Goal: Information Seeking & Learning: Check status

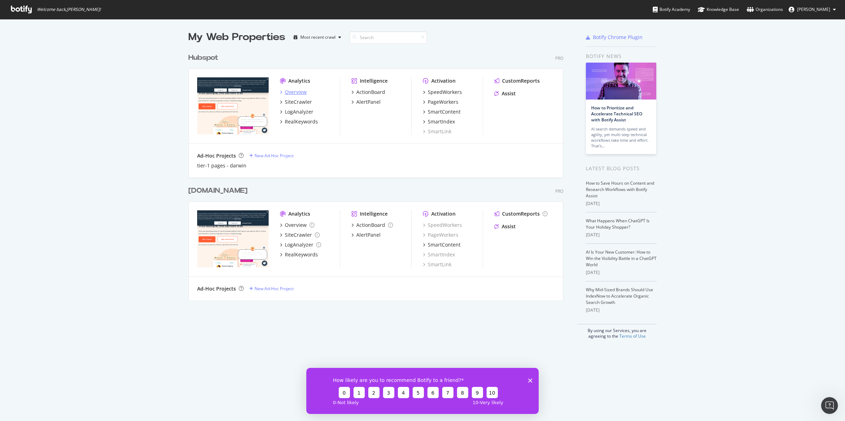
click at [298, 91] on div "Overview" at bounding box center [296, 92] width 22 height 7
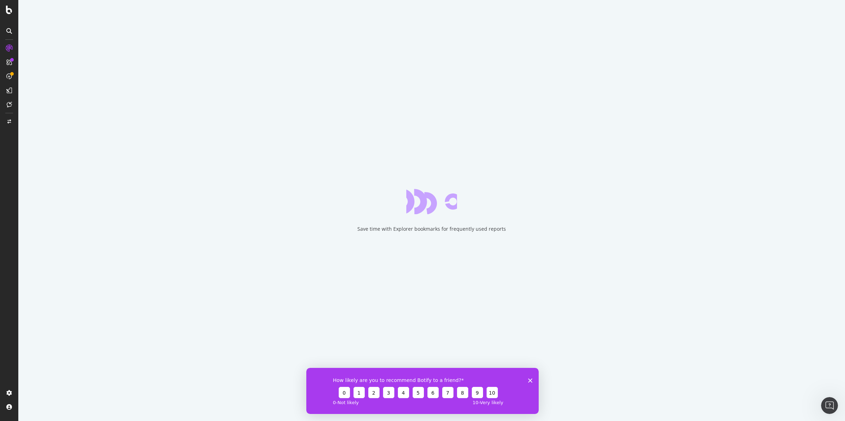
click at [533, 381] on div "How likely are you to recommend Botify to a friend? 0 1 2 3 4 5 6 7 8 9 10 0 - …" at bounding box center [422, 391] width 232 height 46
click at [530, 381] on polygon "Close survey" at bounding box center [530, 380] width 4 height 4
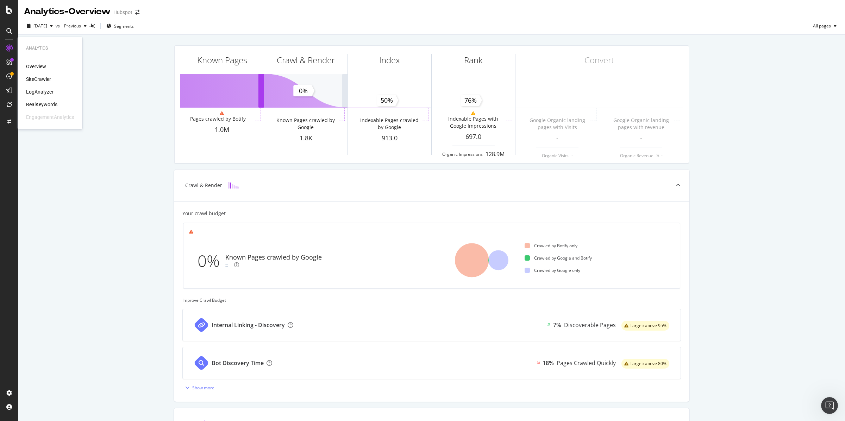
click at [56, 104] on div "RealKeywords" at bounding box center [41, 104] width 31 height 7
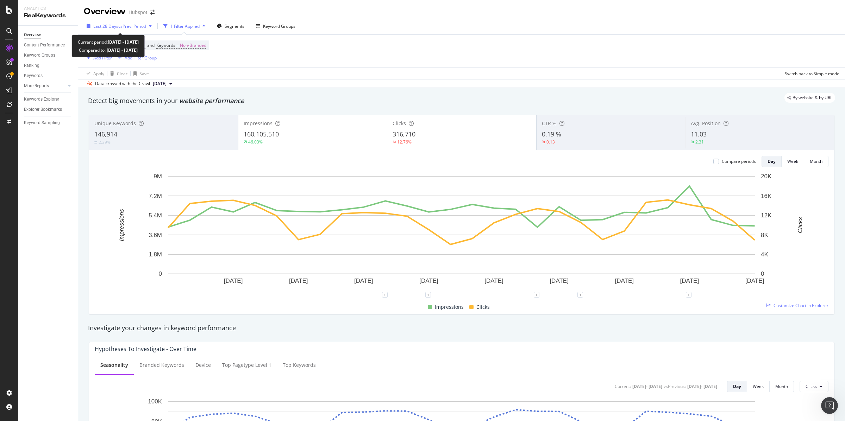
click at [140, 26] on span "vs Prev. Period" at bounding box center [132, 26] width 28 height 6
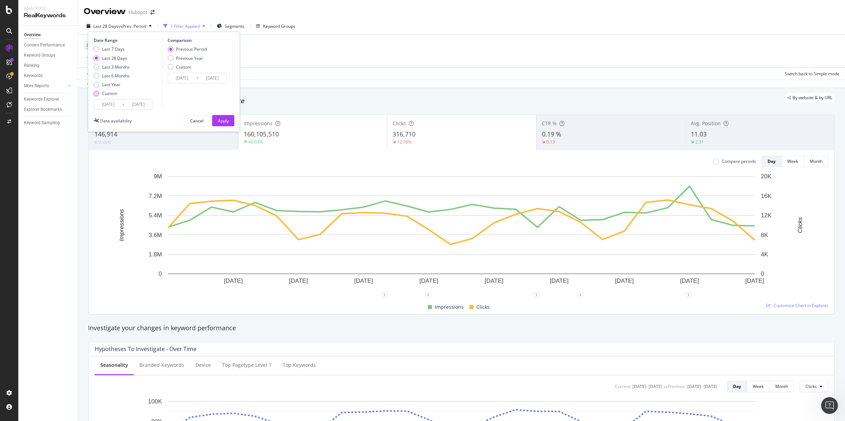
click at [119, 93] on div "Custom" at bounding box center [112, 93] width 36 height 6
click at [117, 106] on input "[DATE]" at bounding box center [108, 105] width 28 height 10
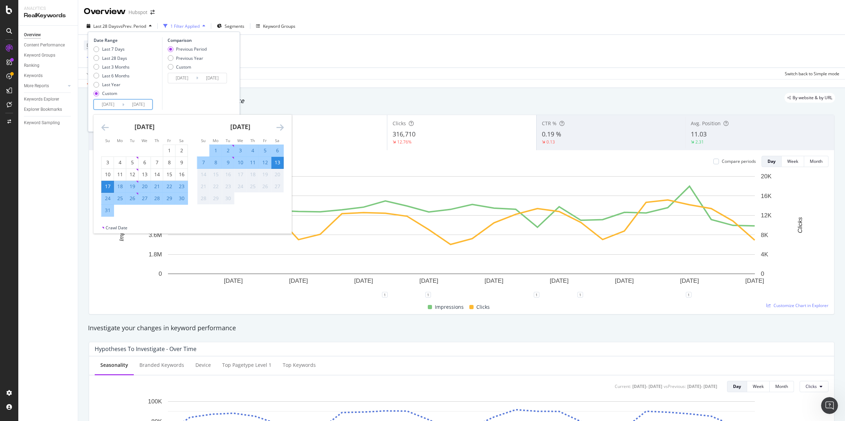
click at [104, 128] on icon "Move backward to switch to the previous month." at bounding box center [104, 127] width 7 height 8
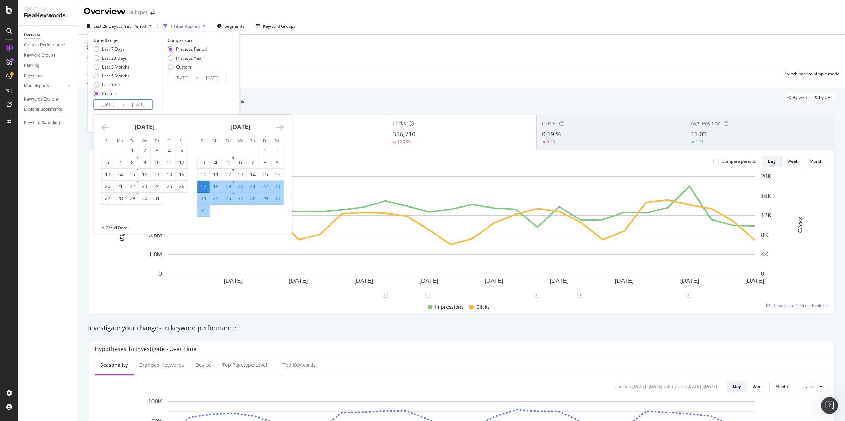
click at [104, 128] on icon "Move backward to switch to the previous month." at bounding box center [104, 127] width 7 height 8
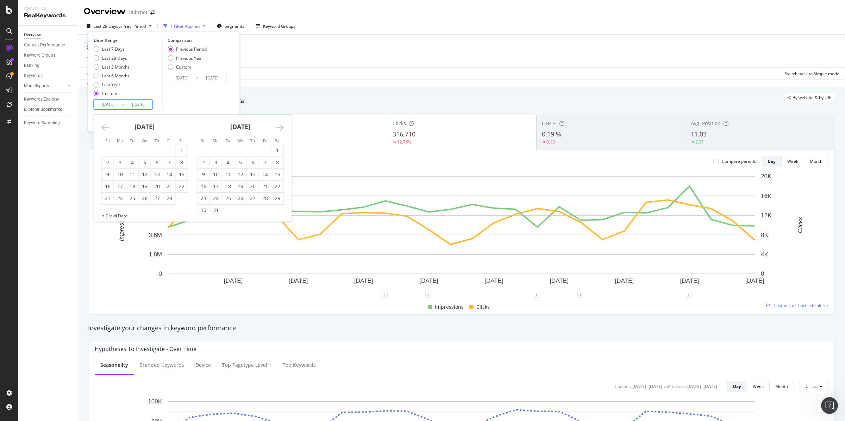
click at [104, 128] on icon "Move backward to switch to the previous month." at bounding box center [104, 127] width 7 height 8
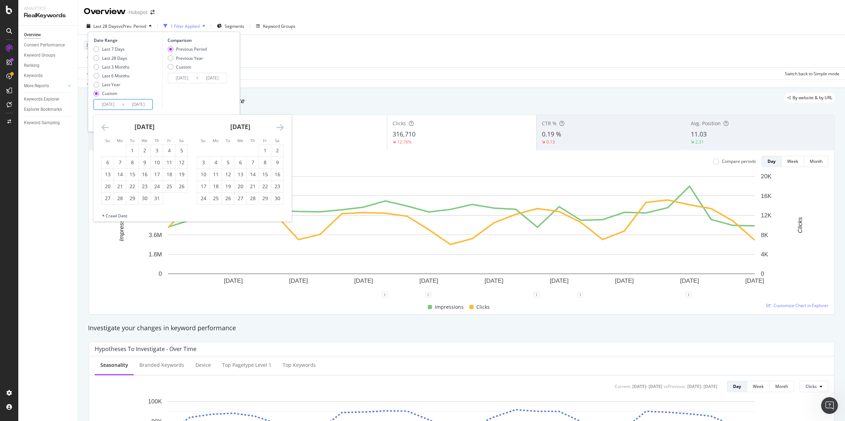
click at [104, 128] on icon "Move backward to switch to the previous month." at bounding box center [104, 127] width 7 height 8
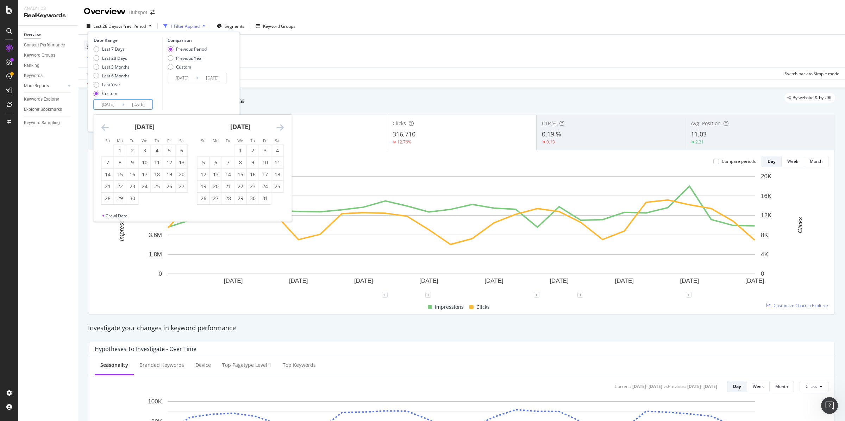
click at [104, 128] on icon "Move backward to switch to the previous month." at bounding box center [104, 127] width 7 height 8
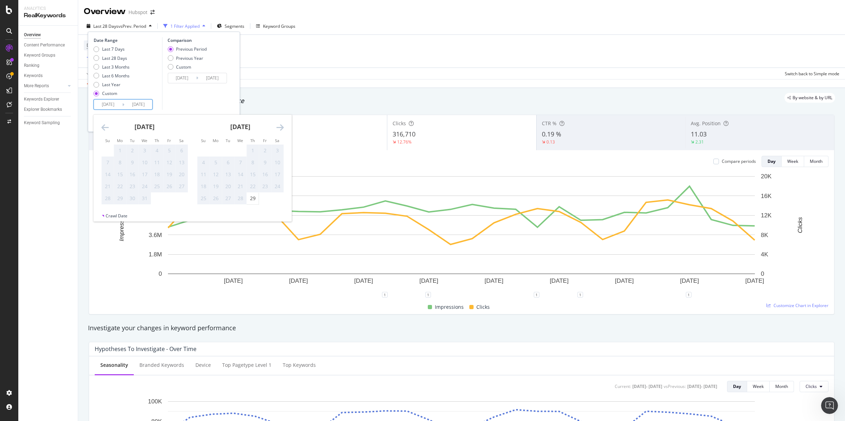
click at [104, 128] on icon "Move backward to switch to the previous month." at bounding box center [104, 127] width 7 height 8
click at [283, 128] on icon "Move forward to switch to the next month." at bounding box center [279, 127] width 7 height 8
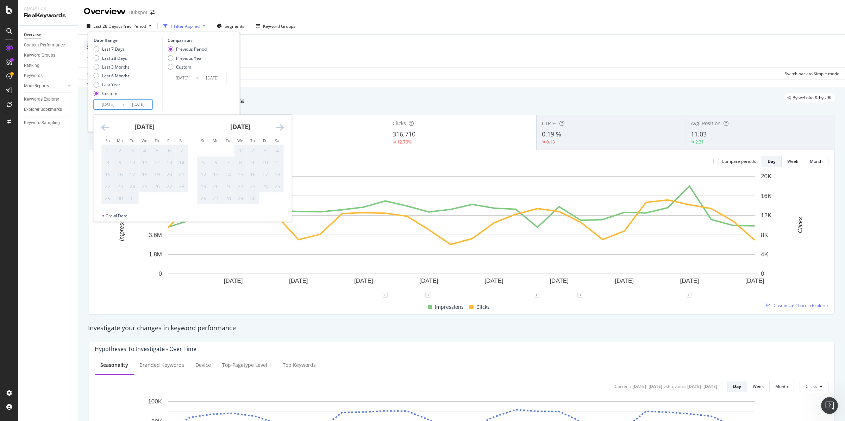
click at [281, 128] on icon "Move forward to switch to the next month." at bounding box center [279, 127] width 7 height 8
